Goal: Task Accomplishment & Management: Use online tool/utility

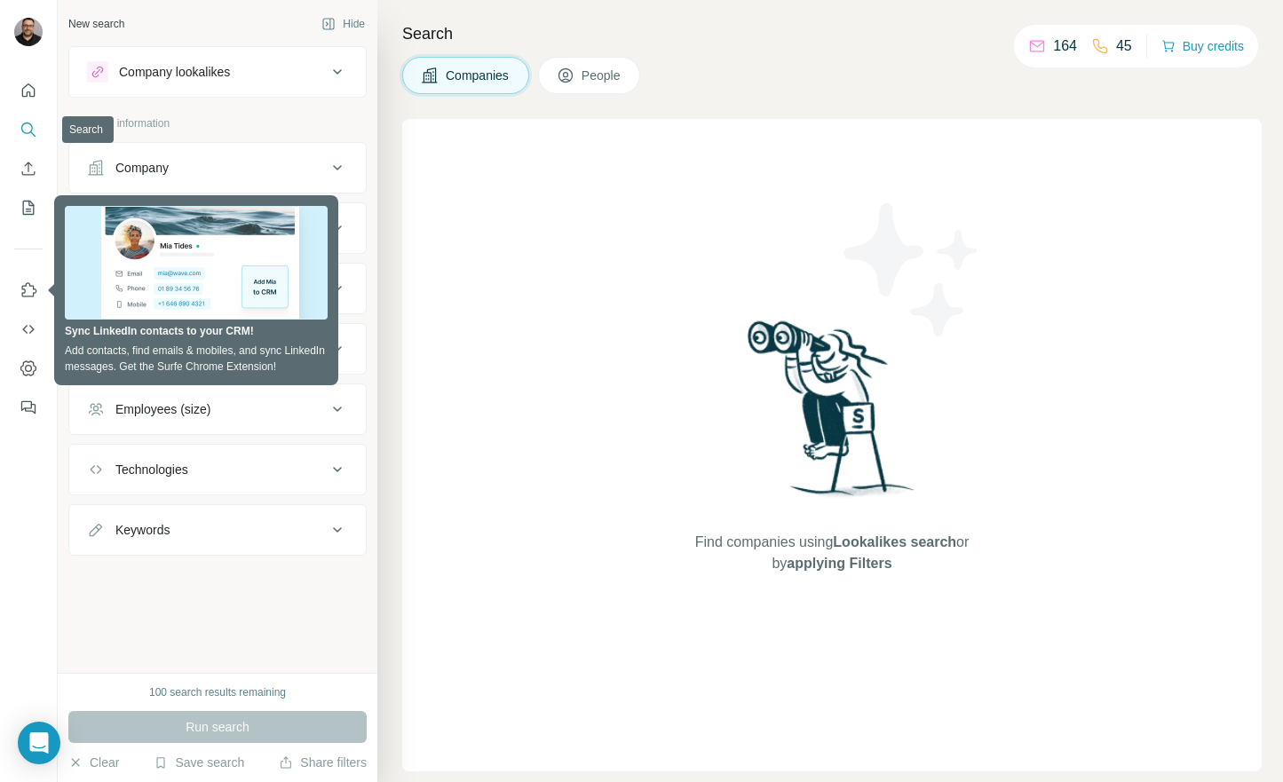
click at [29, 123] on icon "Search" at bounding box center [27, 128] width 12 height 12
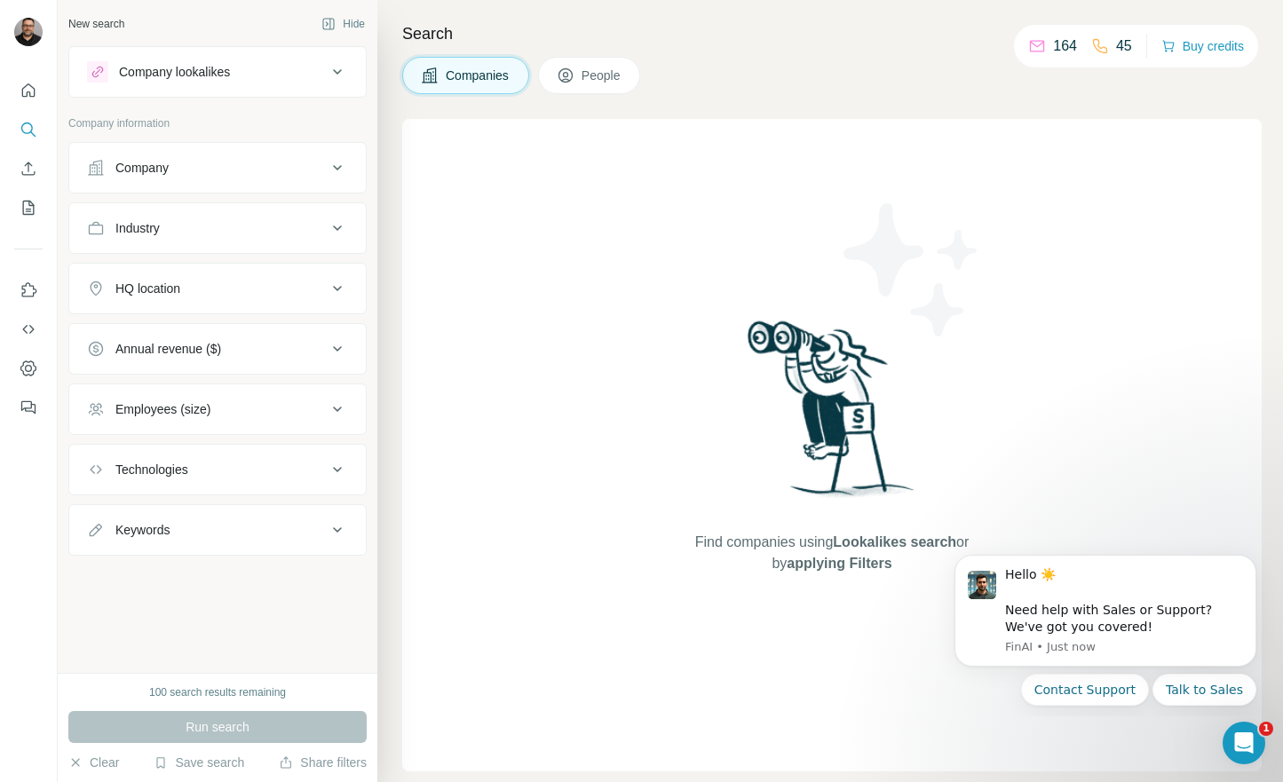
click at [236, 593] on div "New search Hide Company lookalikes Company information Company Industry HQ loca…" at bounding box center [218, 336] width 320 height 673
click at [249, 170] on div "Company" at bounding box center [207, 168] width 240 height 18
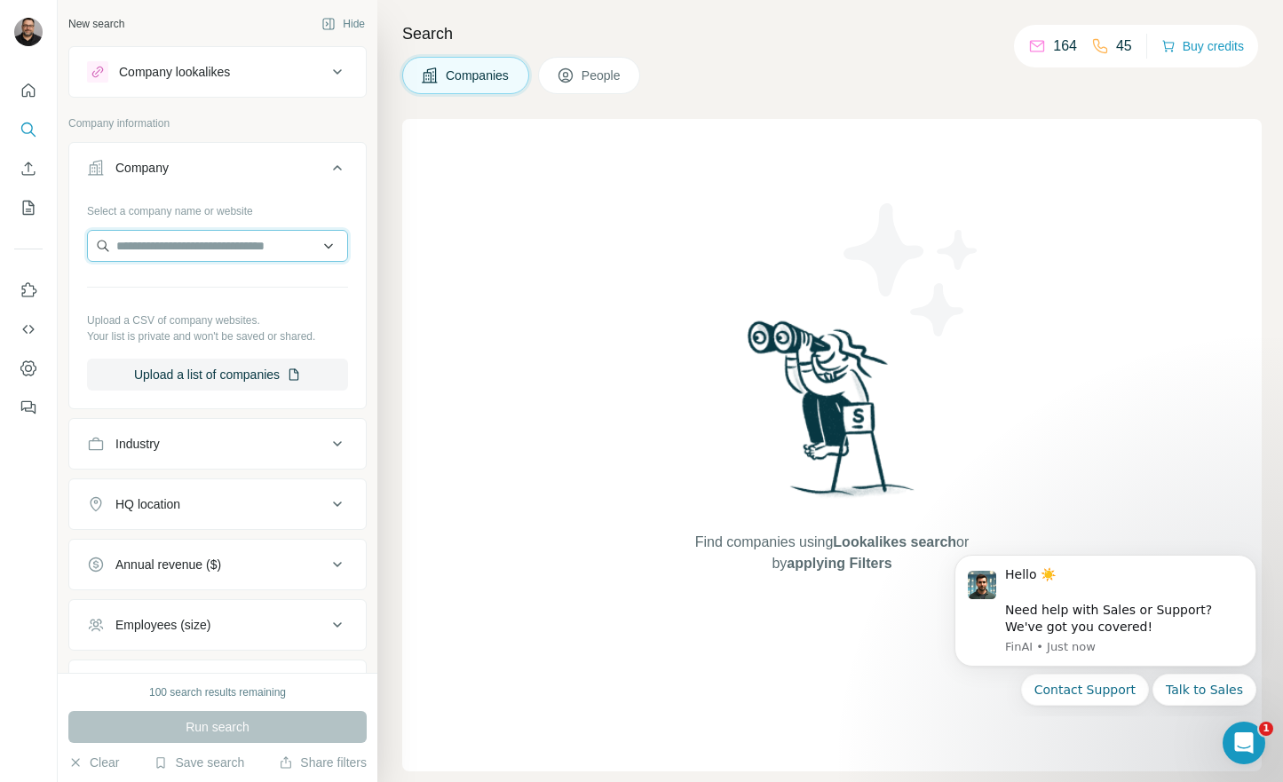
click at [176, 255] on input "text" at bounding box center [217, 246] width 261 height 32
click at [218, 247] on input "text" at bounding box center [217, 246] width 261 height 32
drag, startPoint x: 130, startPoint y: 238, endPoint x: 94, endPoint y: 240, distance: 35.5
click at [94, 240] on input "********" at bounding box center [217, 246] width 261 height 32
click at [227, 253] on input "********" at bounding box center [217, 246] width 261 height 32
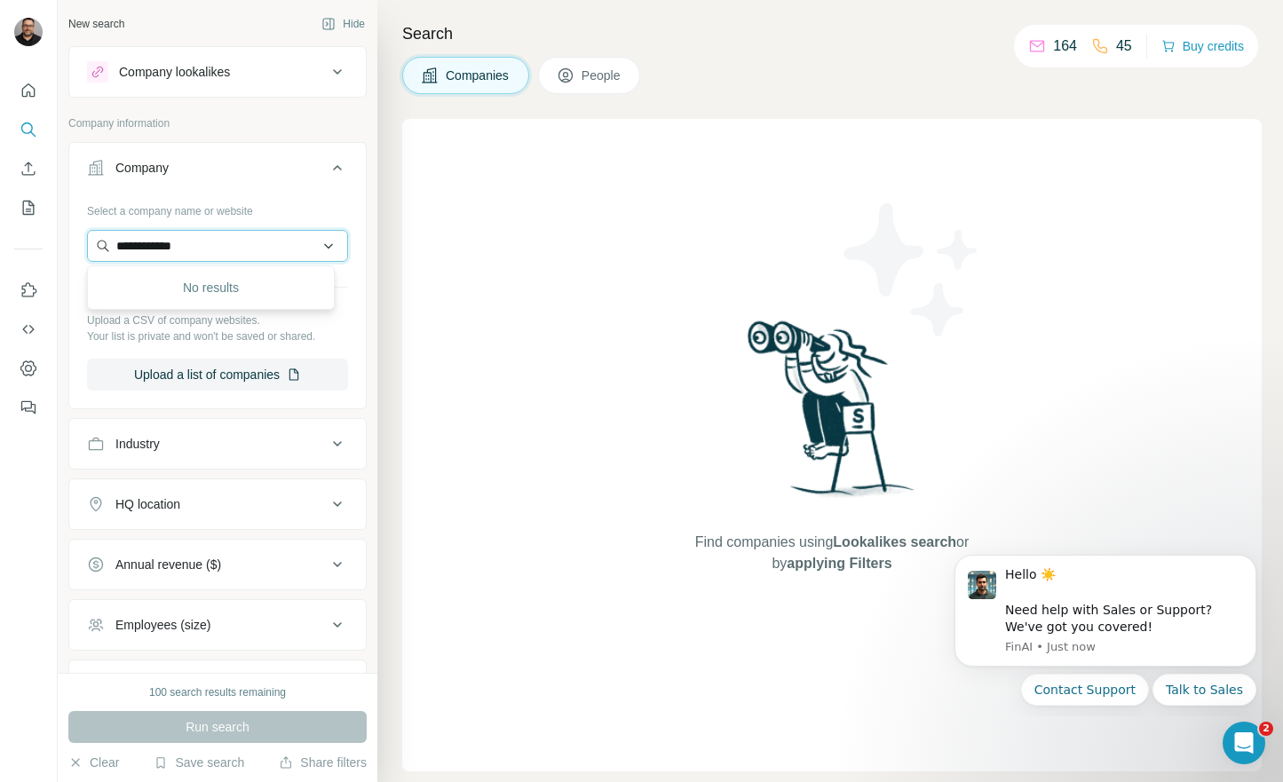
type input "**********"
click at [352, 342] on div "Company Select a company name or website Upload a CSV of company websites. Your…" at bounding box center [217, 275] width 298 height 267
click at [590, 69] on span "People" at bounding box center [601, 76] width 41 height 18
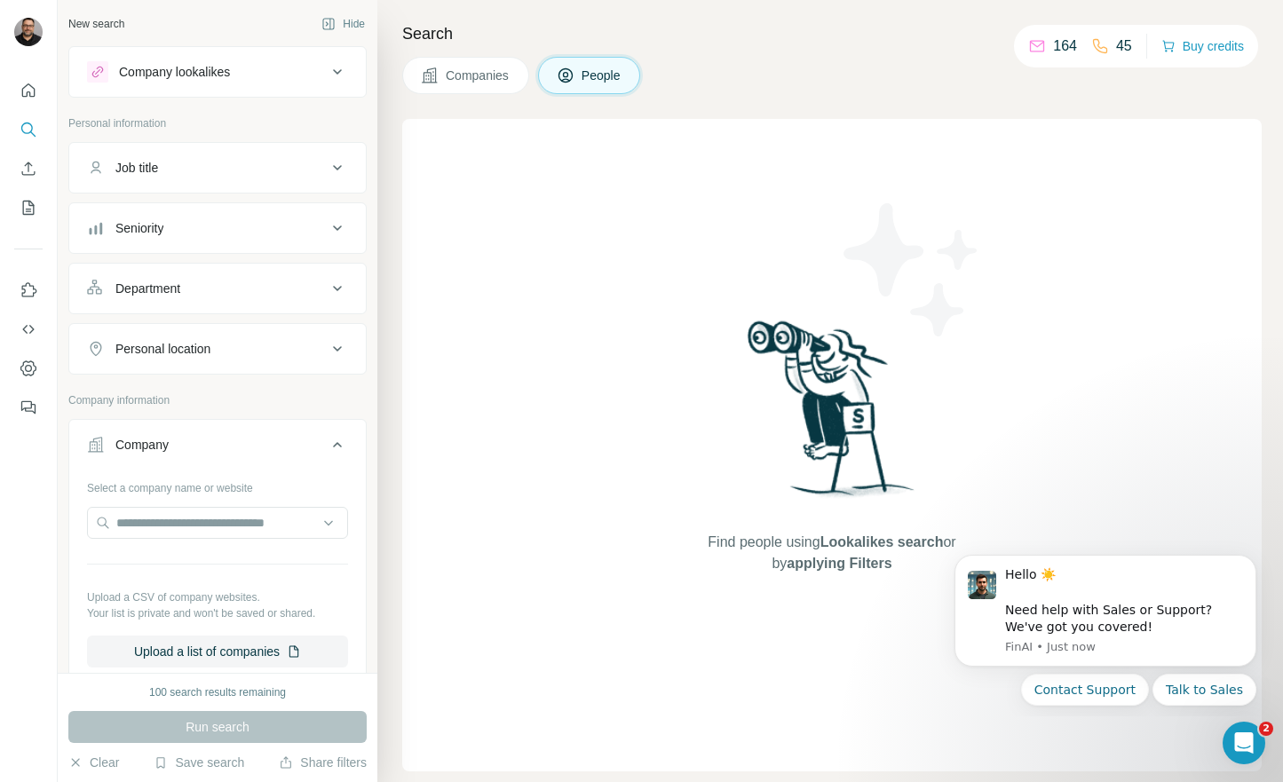
click at [605, 314] on div "Find people using Lookalikes search or by applying Filters" at bounding box center [831, 445] width 859 height 652
click at [185, 165] on div "Job title" at bounding box center [207, 168] width 240 height 18
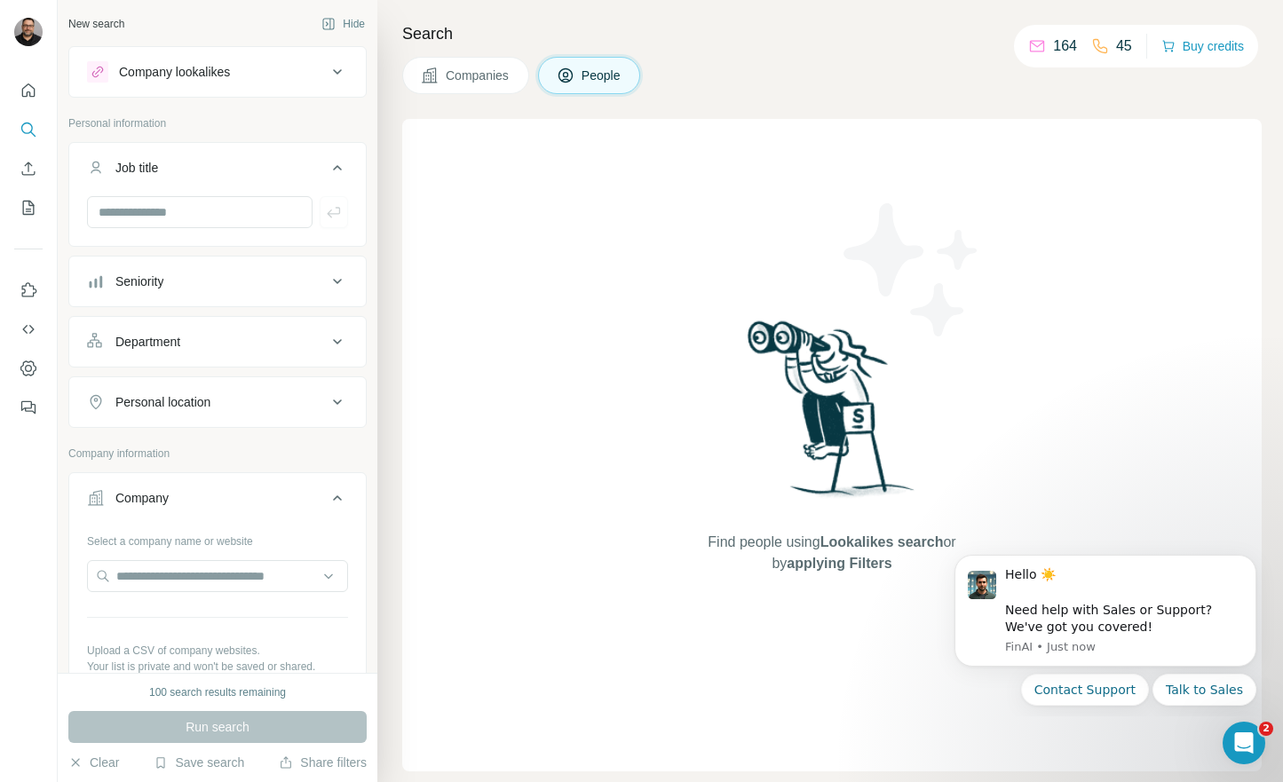
click at [185, 165] on div "Job title" at bounding box center [207, 168] width 240 height 18
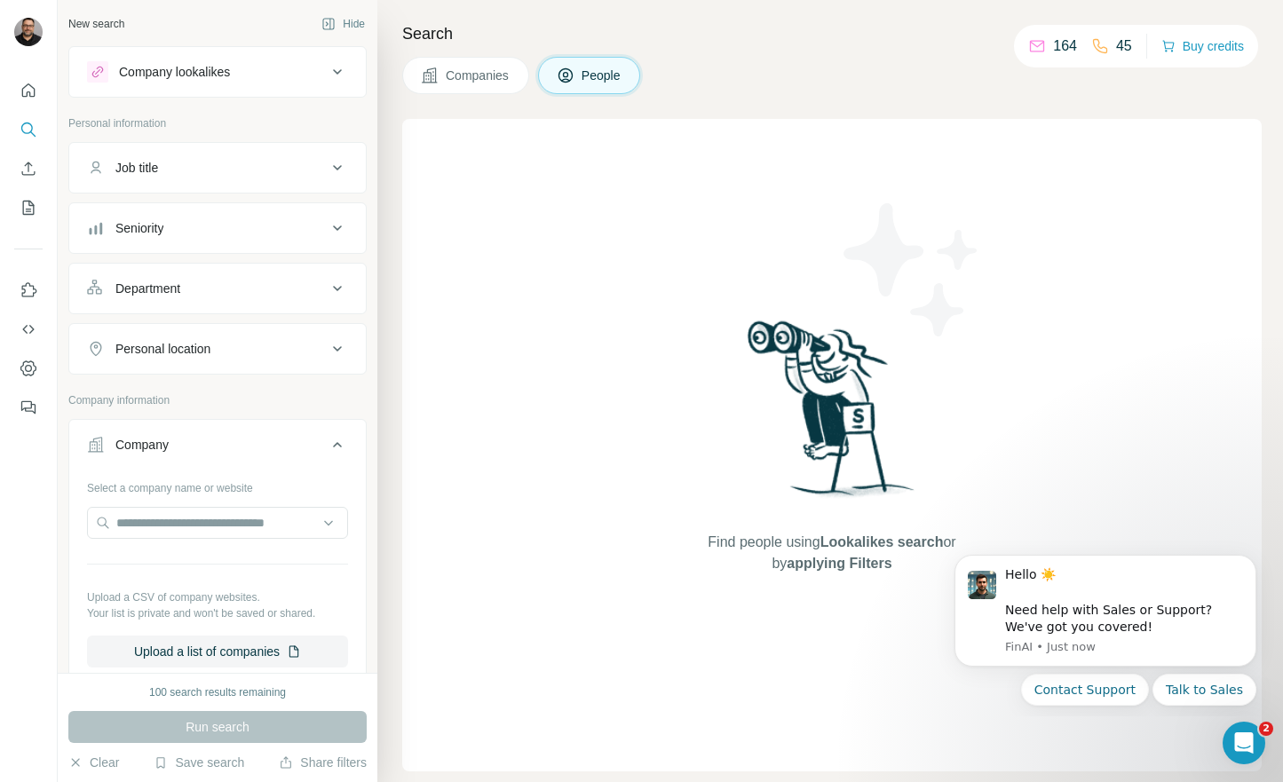
click at [1256, 556] on button "Dismiss notification" at bounding box center [1251, 560] width 19 height 19
click at [1251, 561] on icon "Dismiss notification" at bounding box center [1250, 560] width 6 height 6
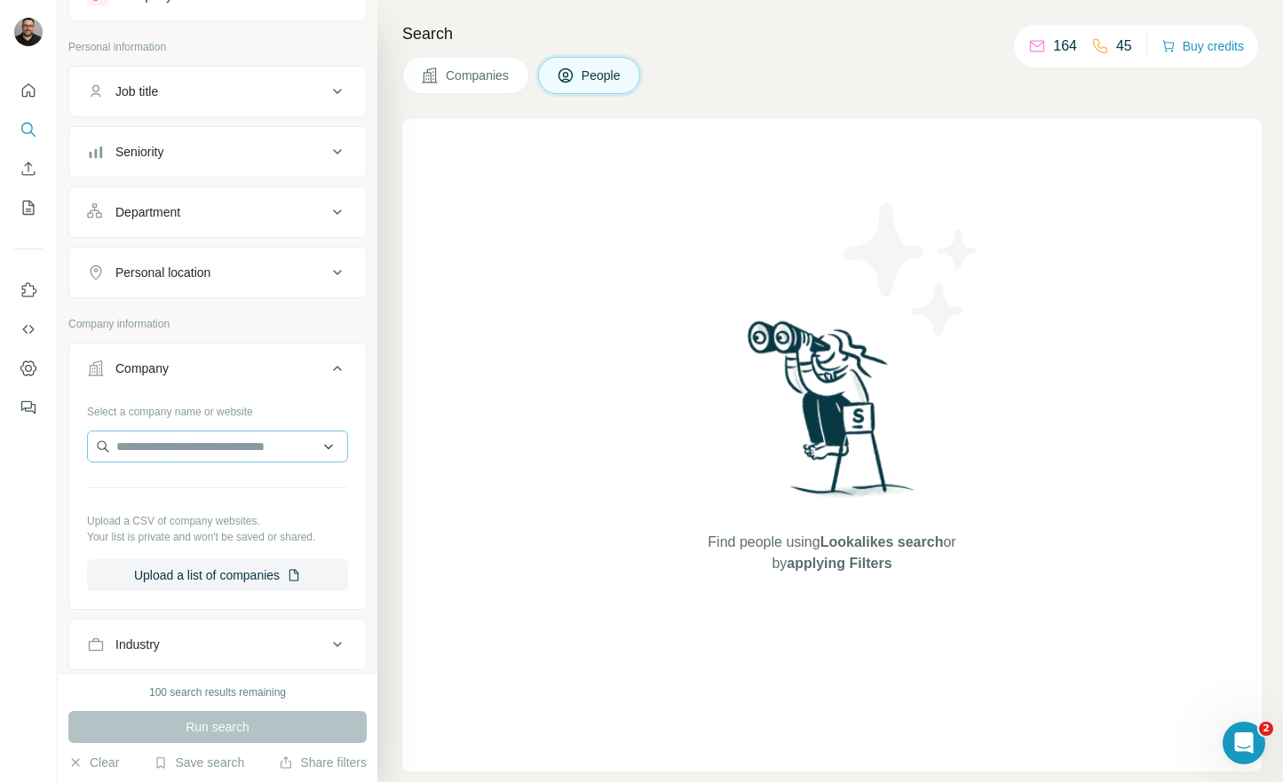
scroll to position [71, 0]
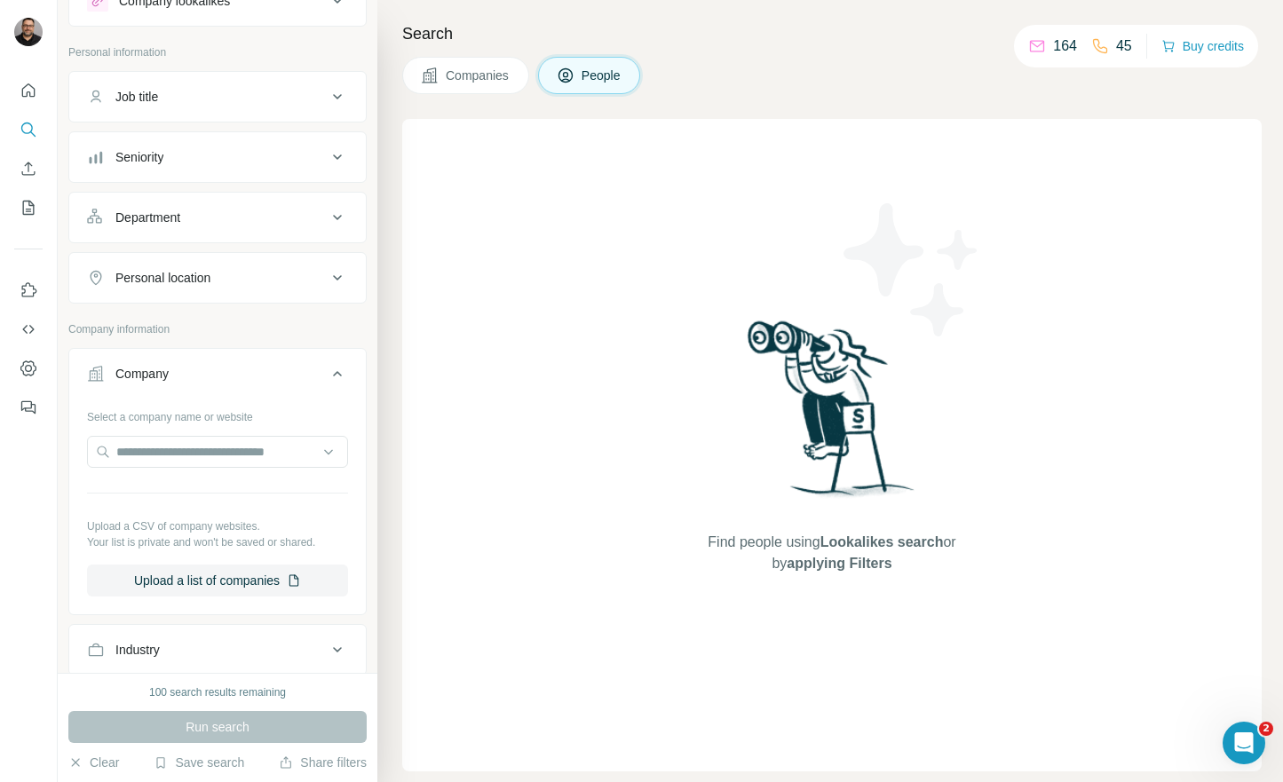
click at [327, 372] on icon at bounding box center [337, 373] width 21 height 21
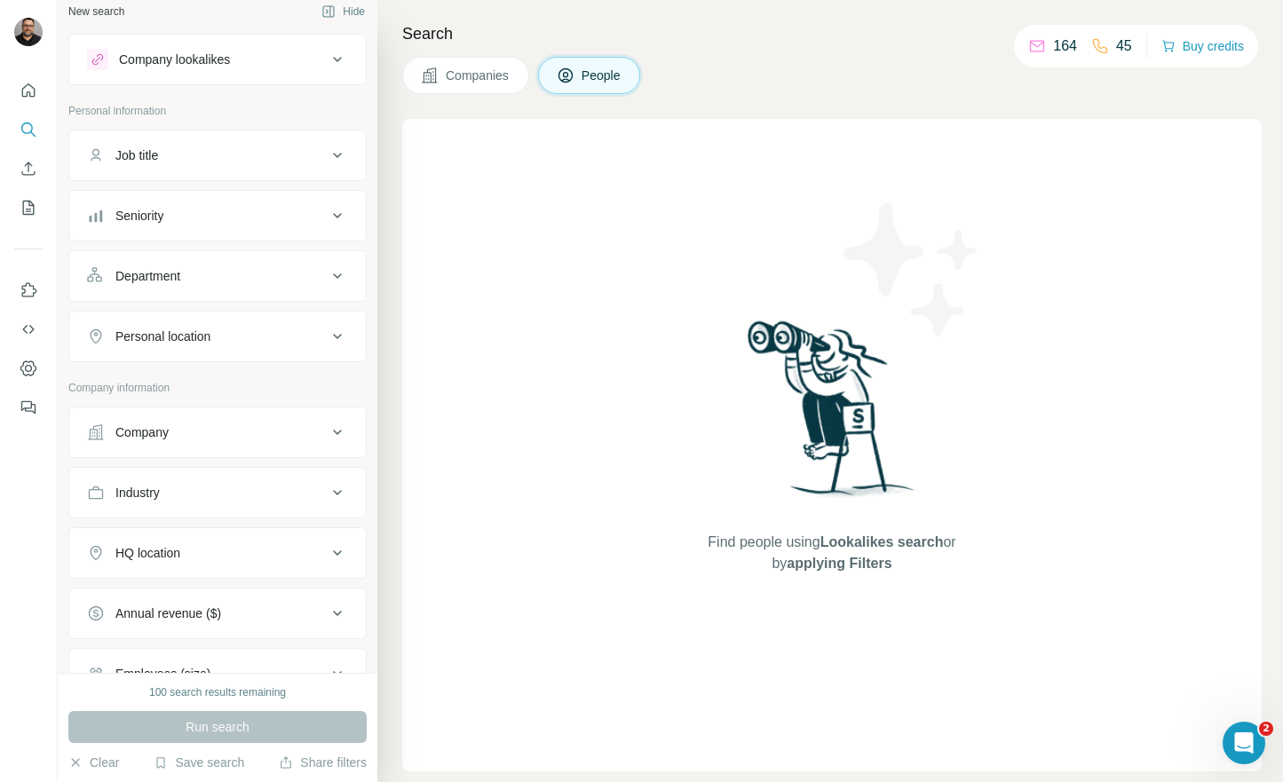
scroll to position [0, 0]
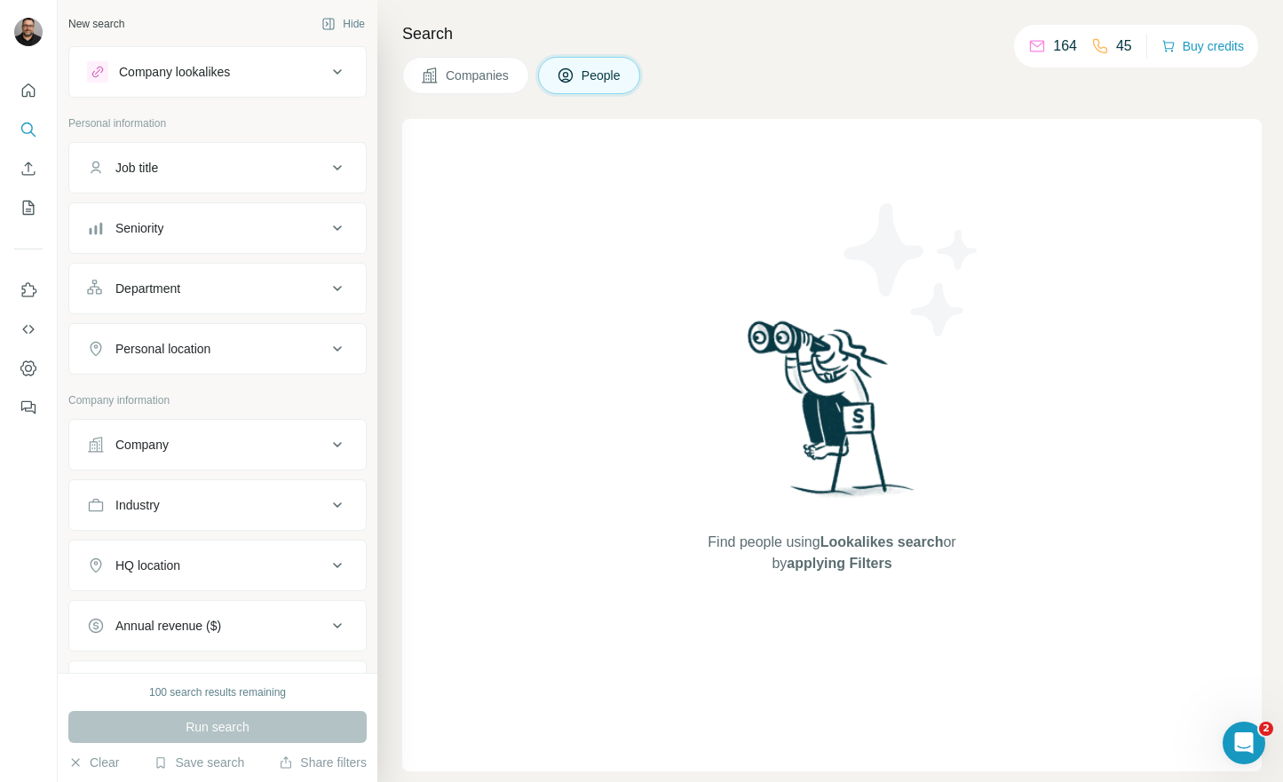
click at [333, 346] on icon at bounding box center [337, 348] width 9 height 5
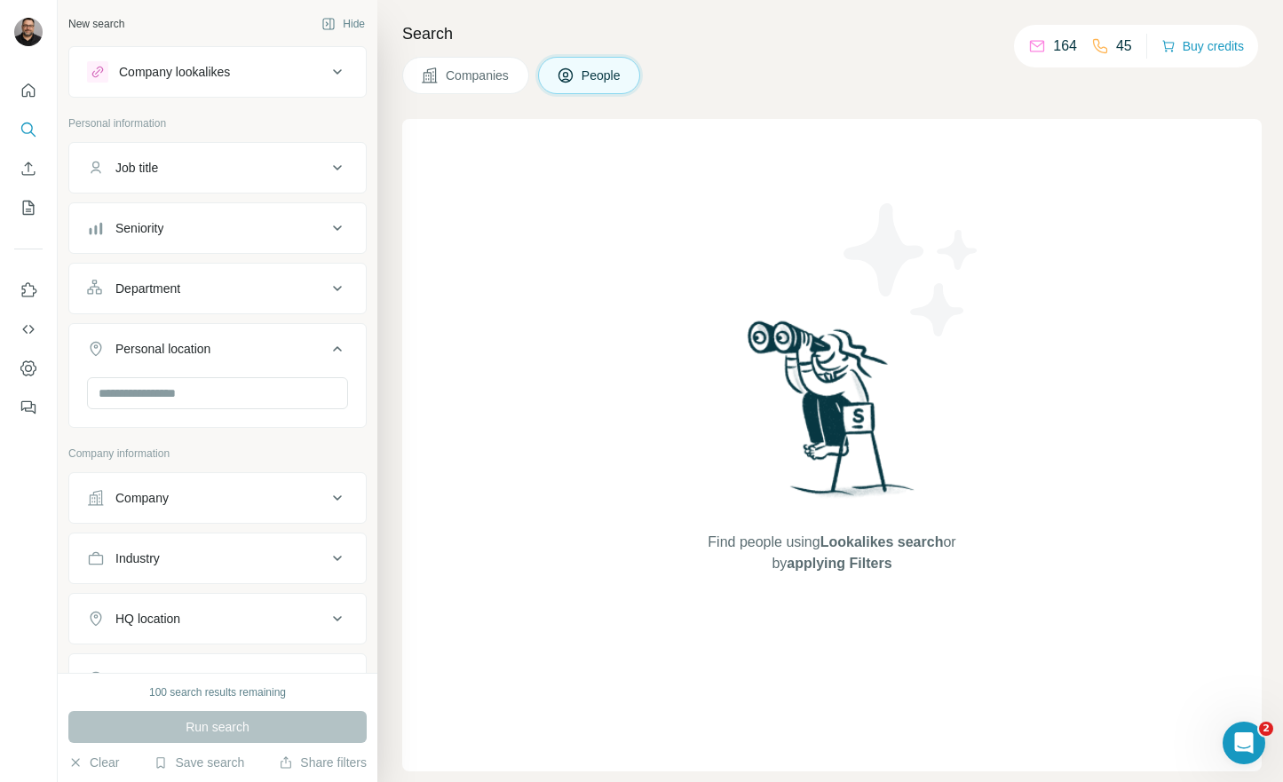
click at [327, 347] on icon at bounding box center [337, 348] width 21 height 21
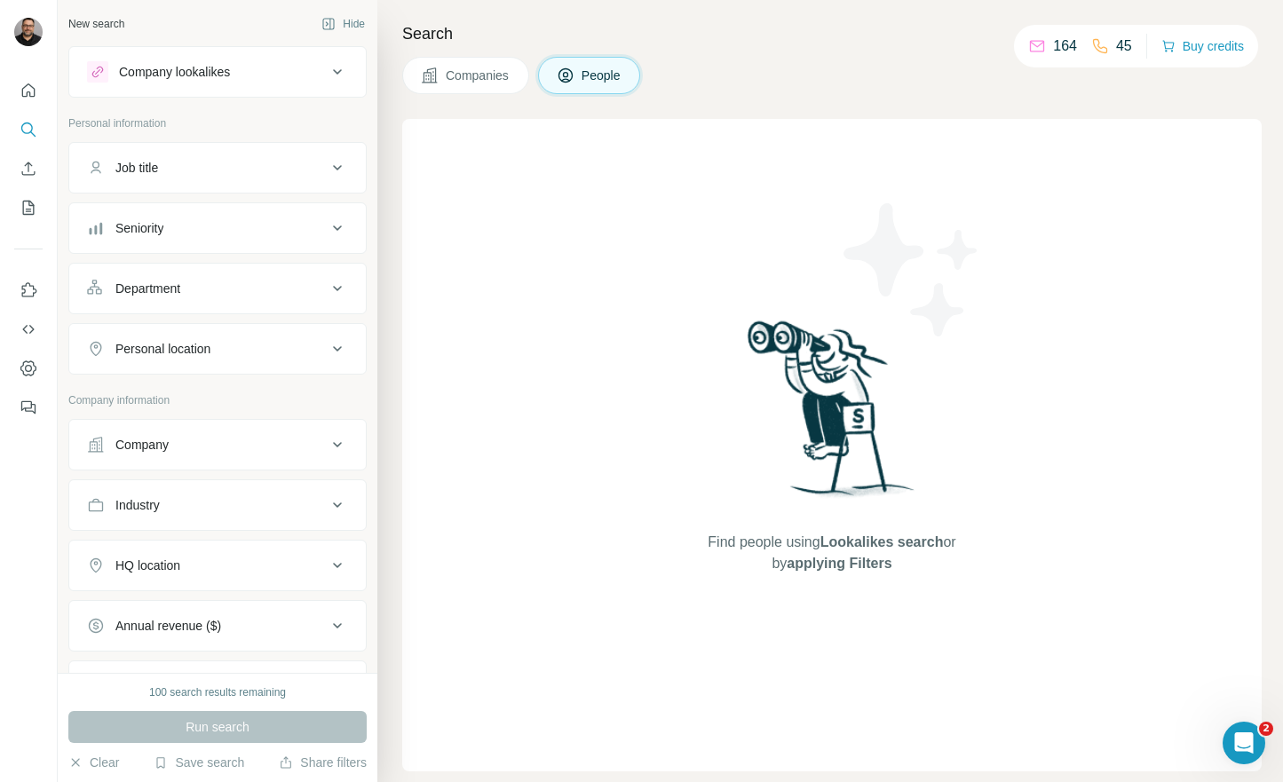
click at [335, 280] on button "Department" at bounding box center [217, 288] width 296 height 43
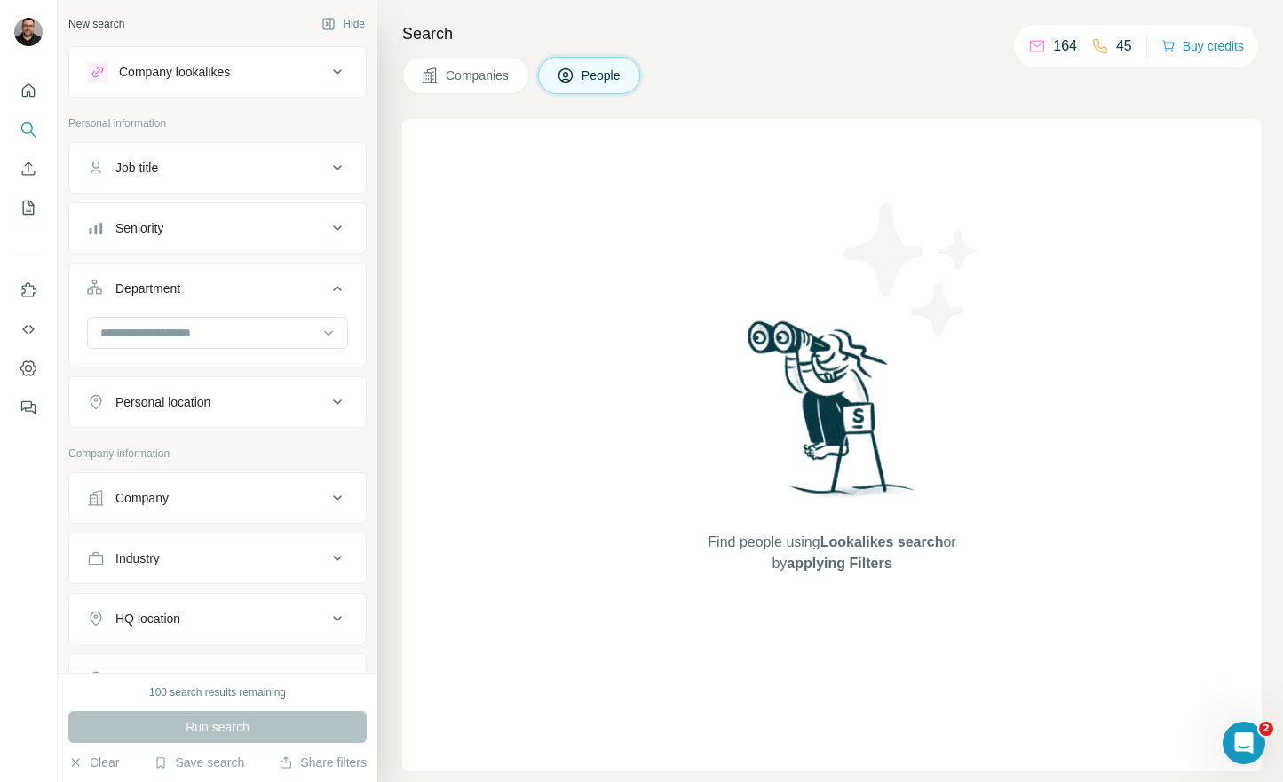
click at [327, 285] on icon at bounding box center [337, 288] width 21 height 21
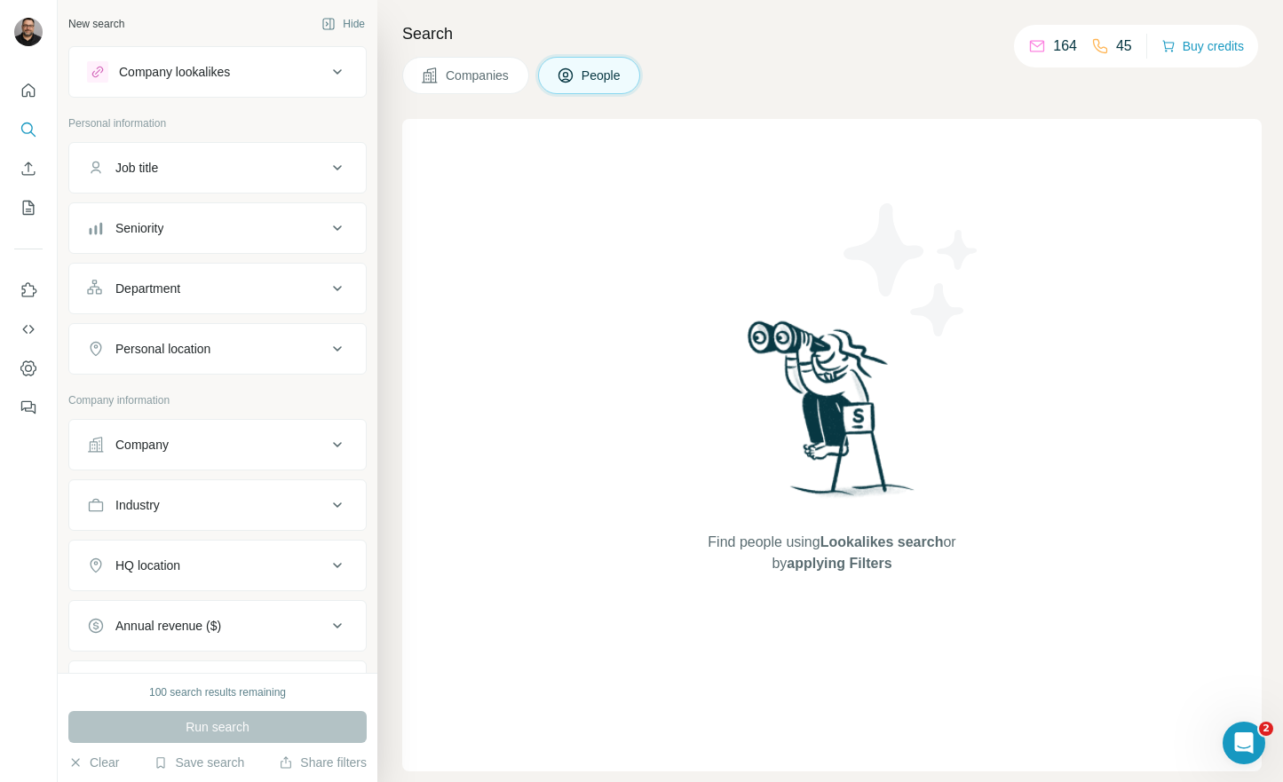
click at [335, 226] on button "Seniority" at bounding box center [217, 228] width 296 height 43
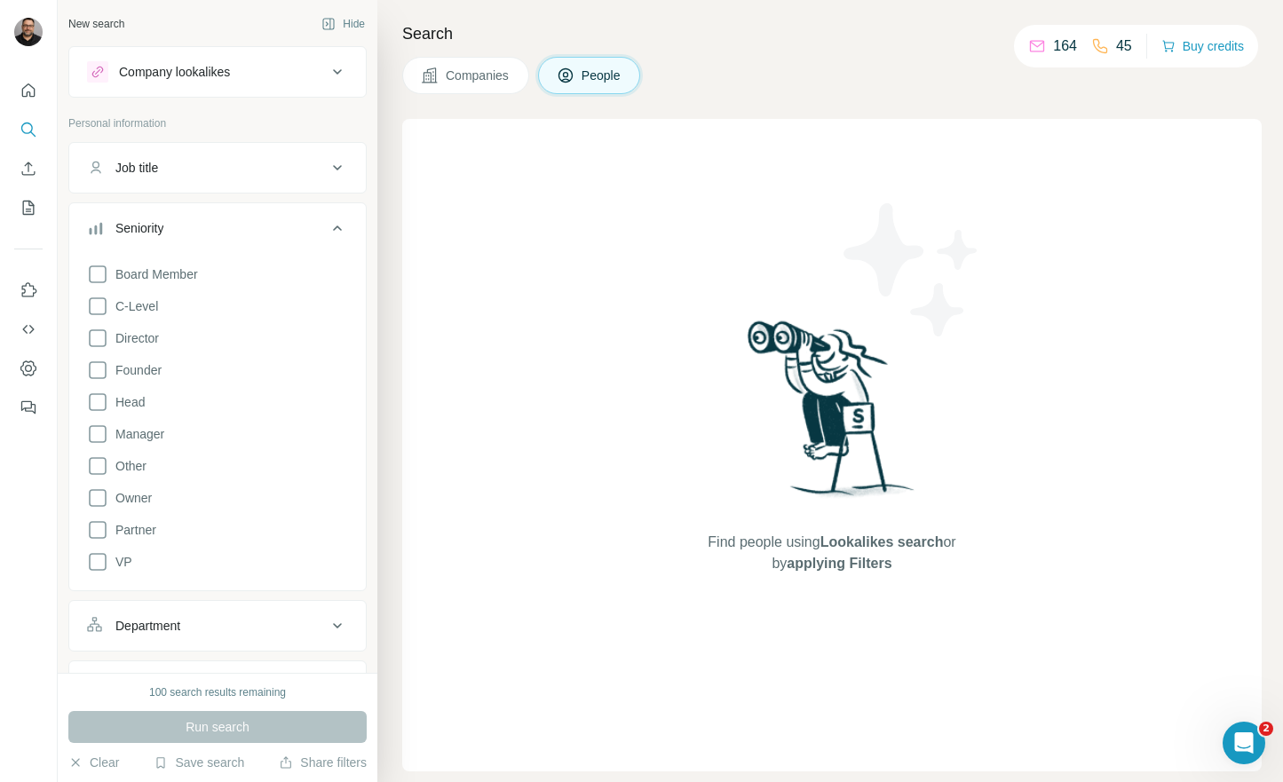
click at [335, 227] on button "Seniority" at bounding box center [217, 232] width 296 height 50
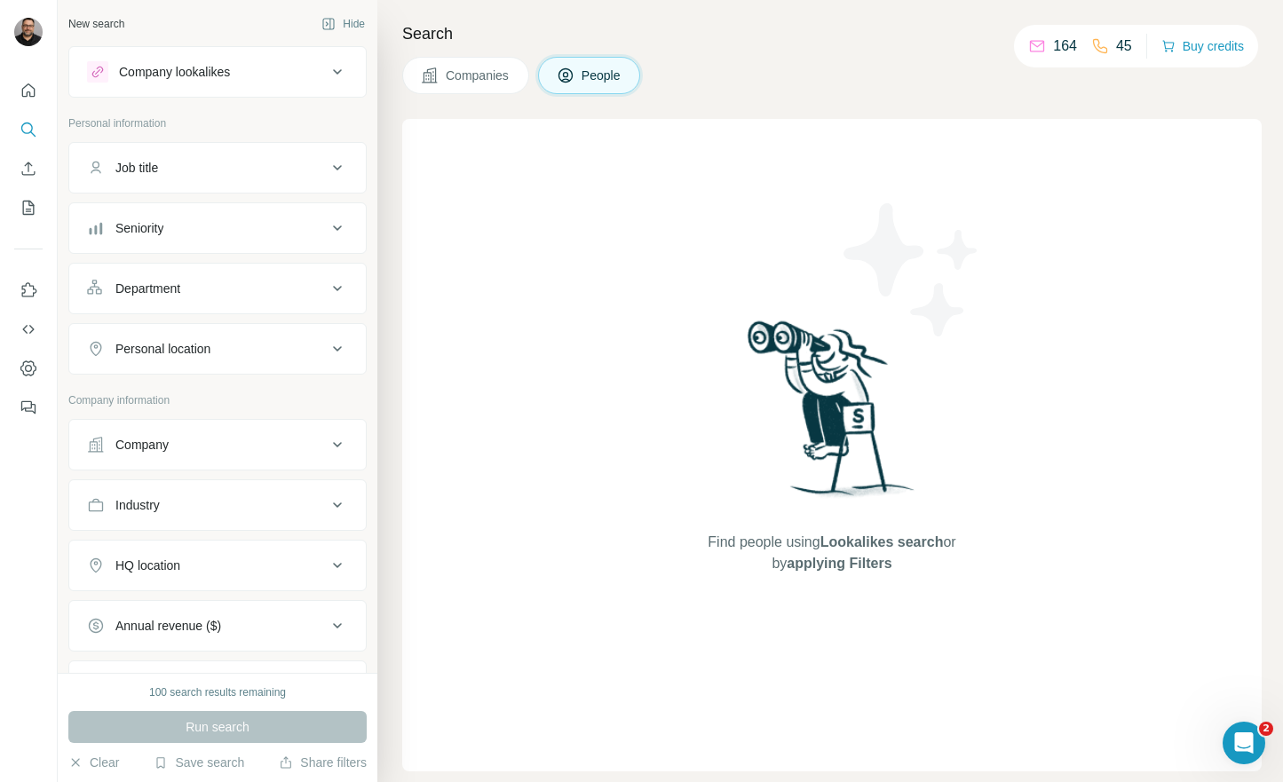
click at [325, 178] on button "Job title" at bounding box center [217, 167] width 296 height 43
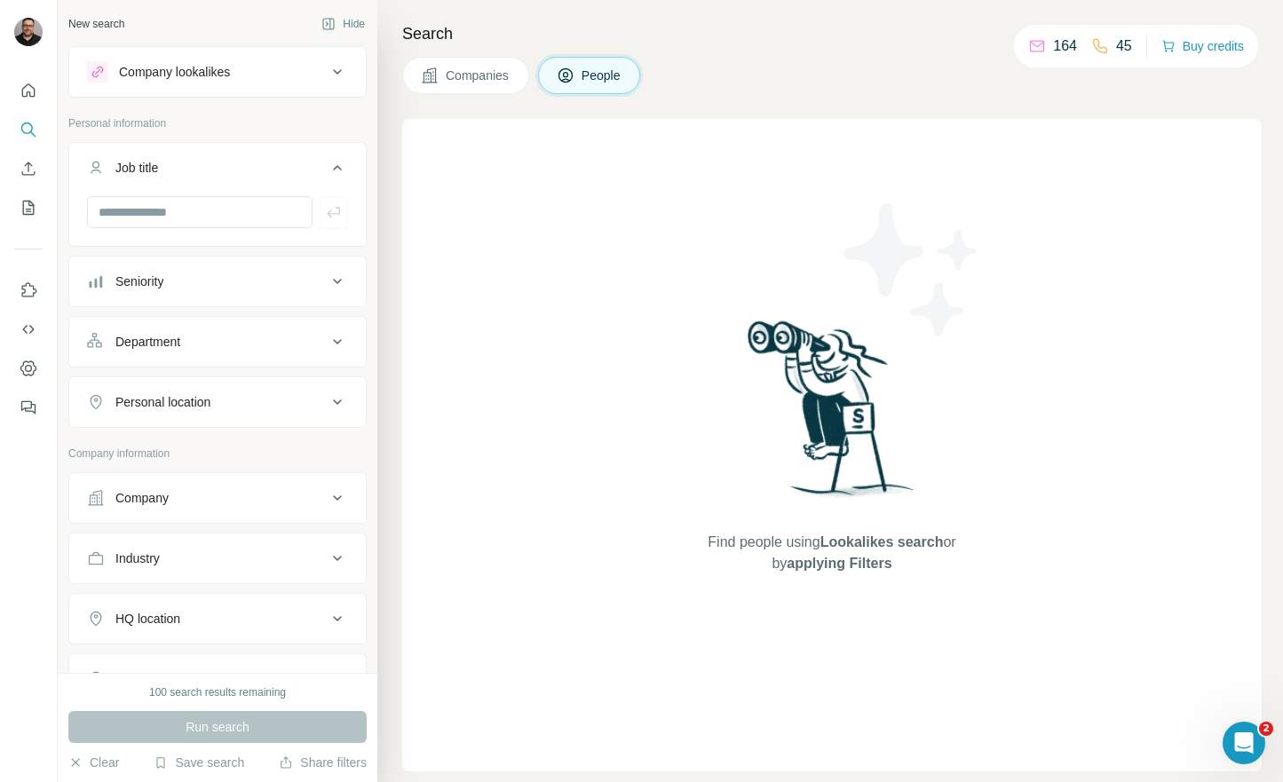
click at [472, 94] on div "Search Companies People Find people using Lookalikes search or by applying Filt…" at bounding box center [829, 391] width 905 height 782
click at [485, 67] on span "Companies" at bounding box center [478, 76] width 65 height 18
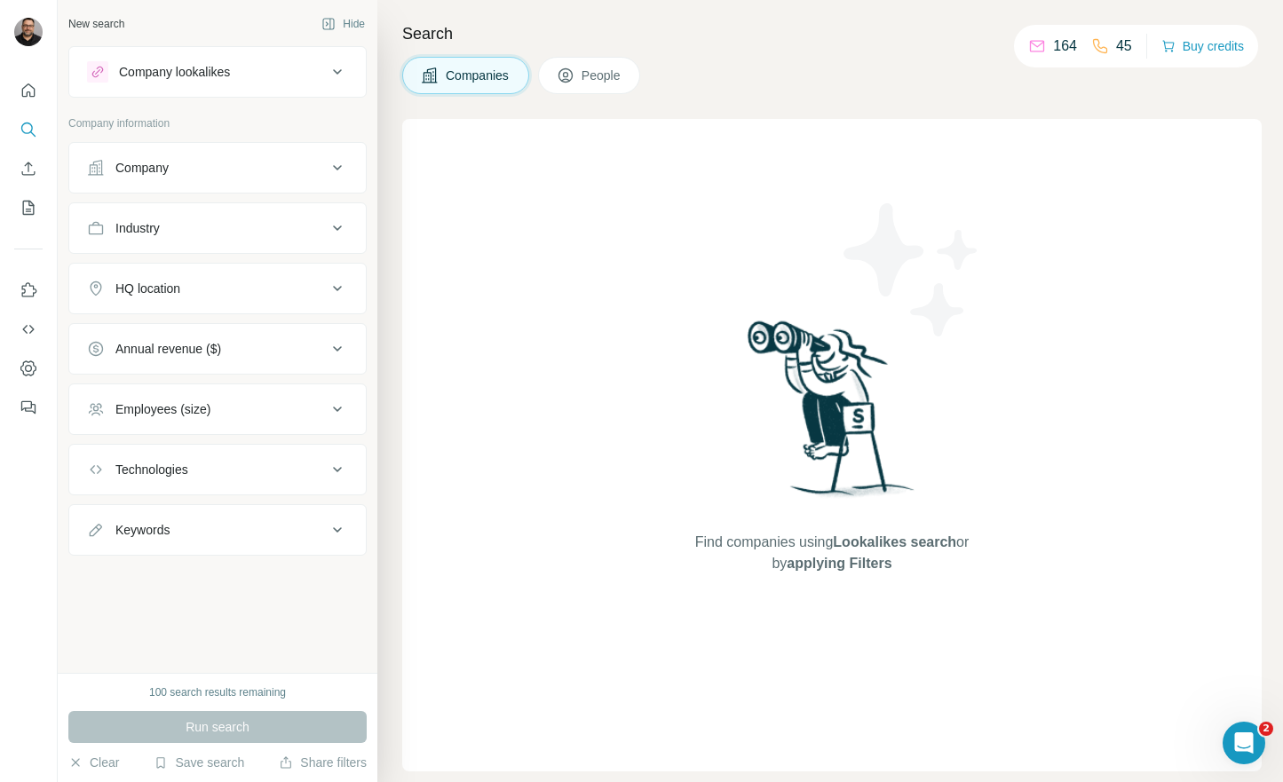
click at [607, 80] on span "People" at bounding box center [601, 76] width 41 height 18
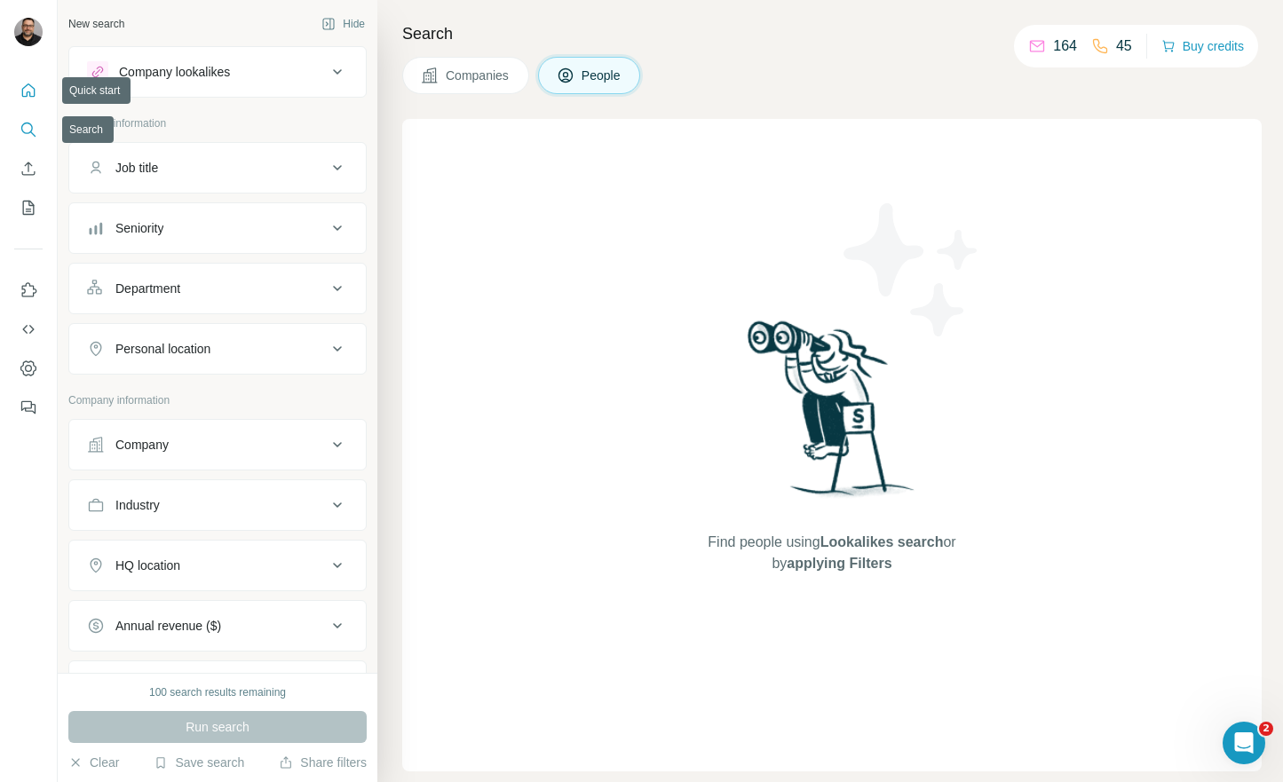
click at [26, 93] on icon "Quick start" at bounding box center [29, 91] width 18 height 18
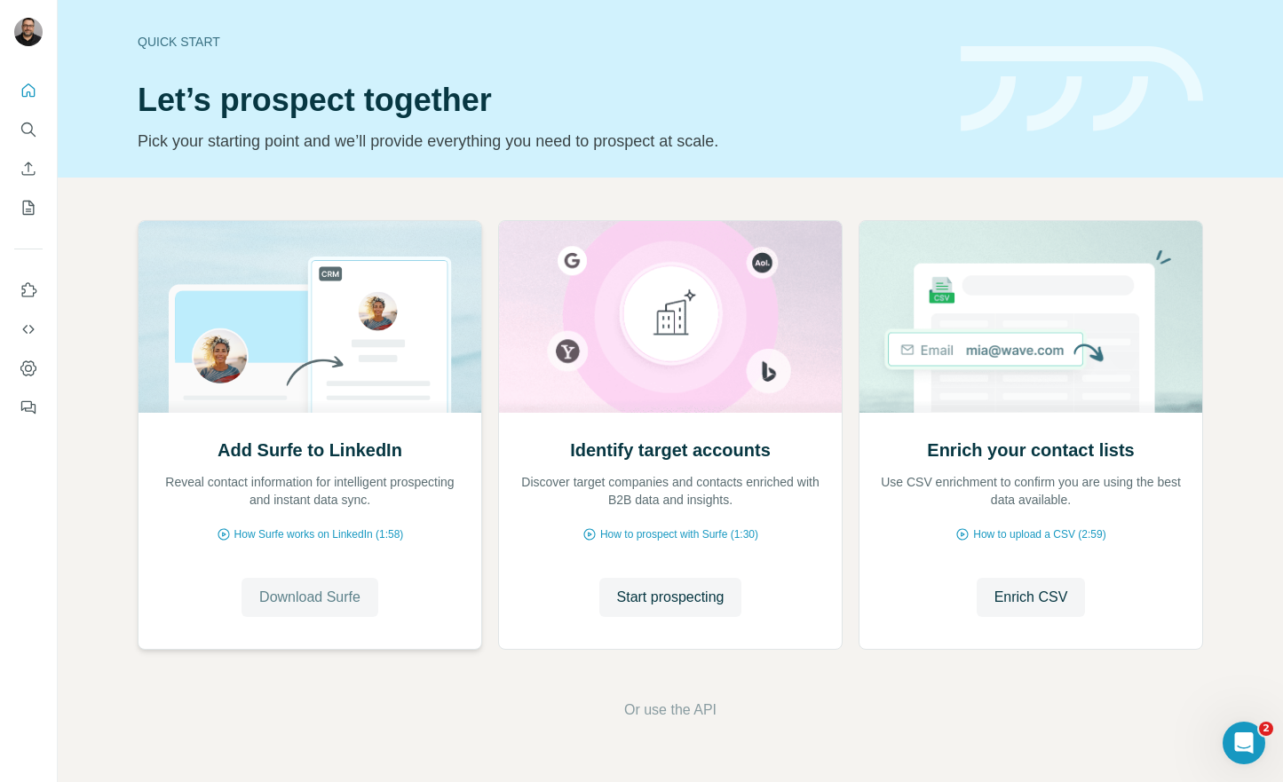
click at [342, 607] on span "Download Surfe" at bounding box center [309, 597] width 101 height 21
